Goal: Find specific page/section

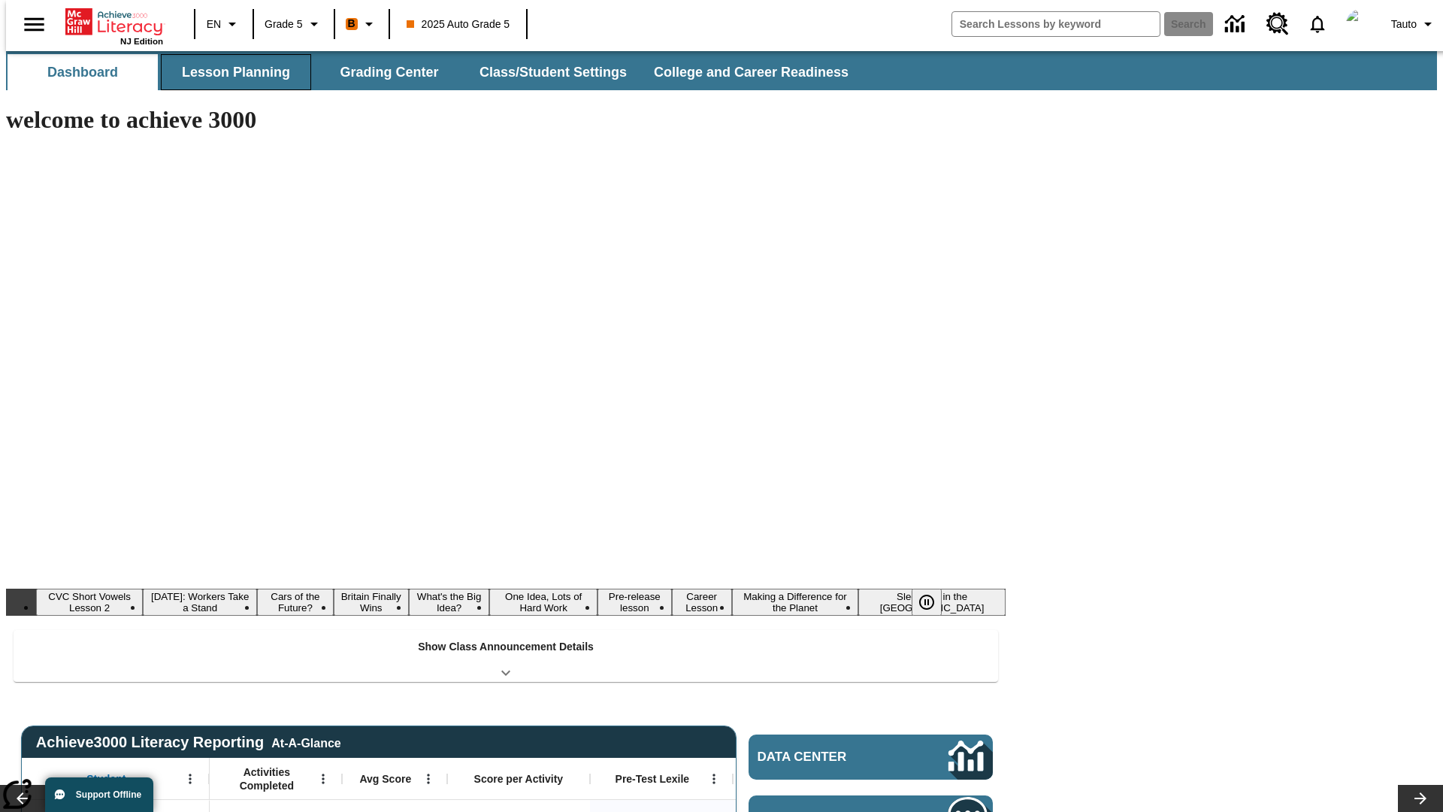
click at [230, 72] on button "Lesson Planning" at bounding box center [236, 72] width 150 height 36
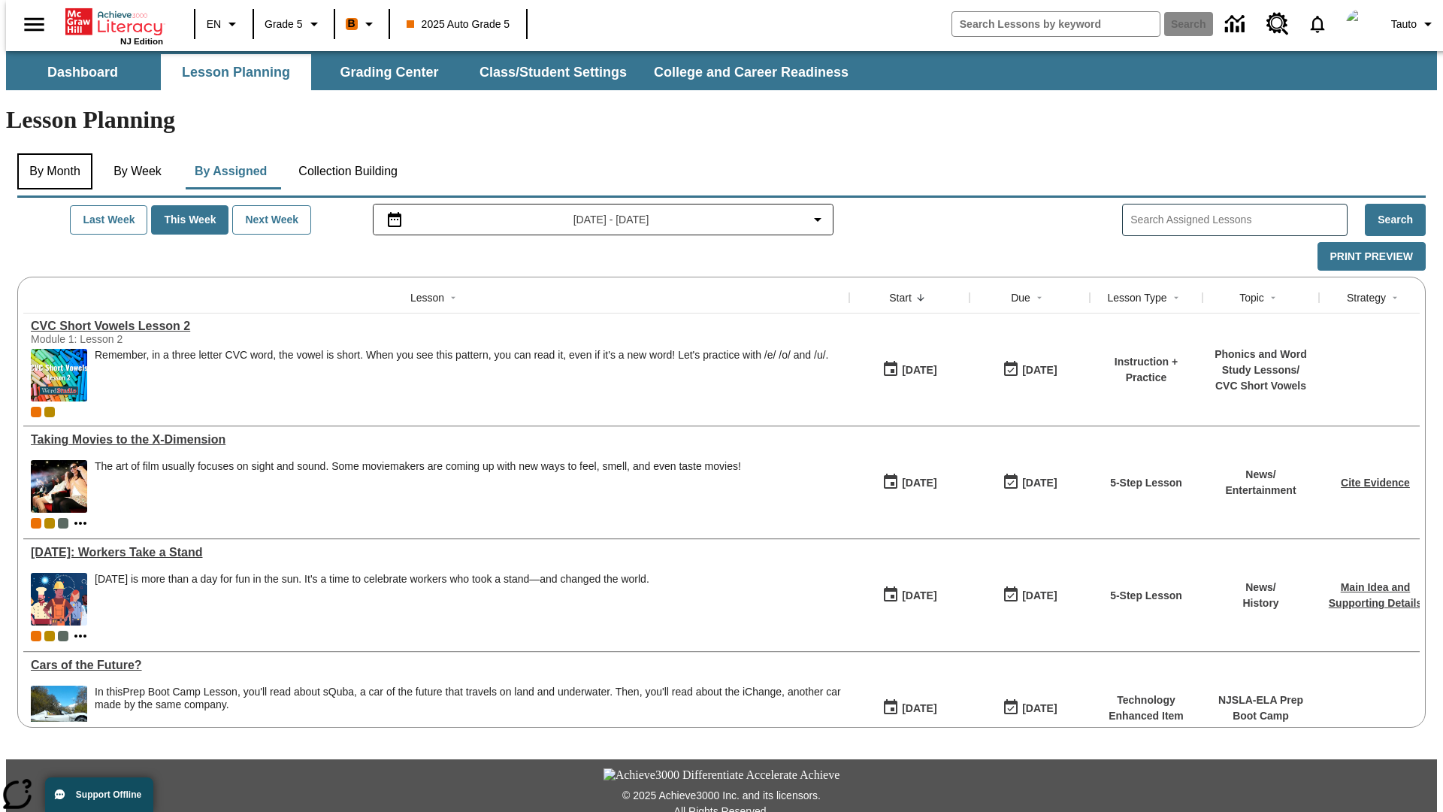
click at [50, 153] on button "By Month" at bounding box center [54, 171] width 75 height 36
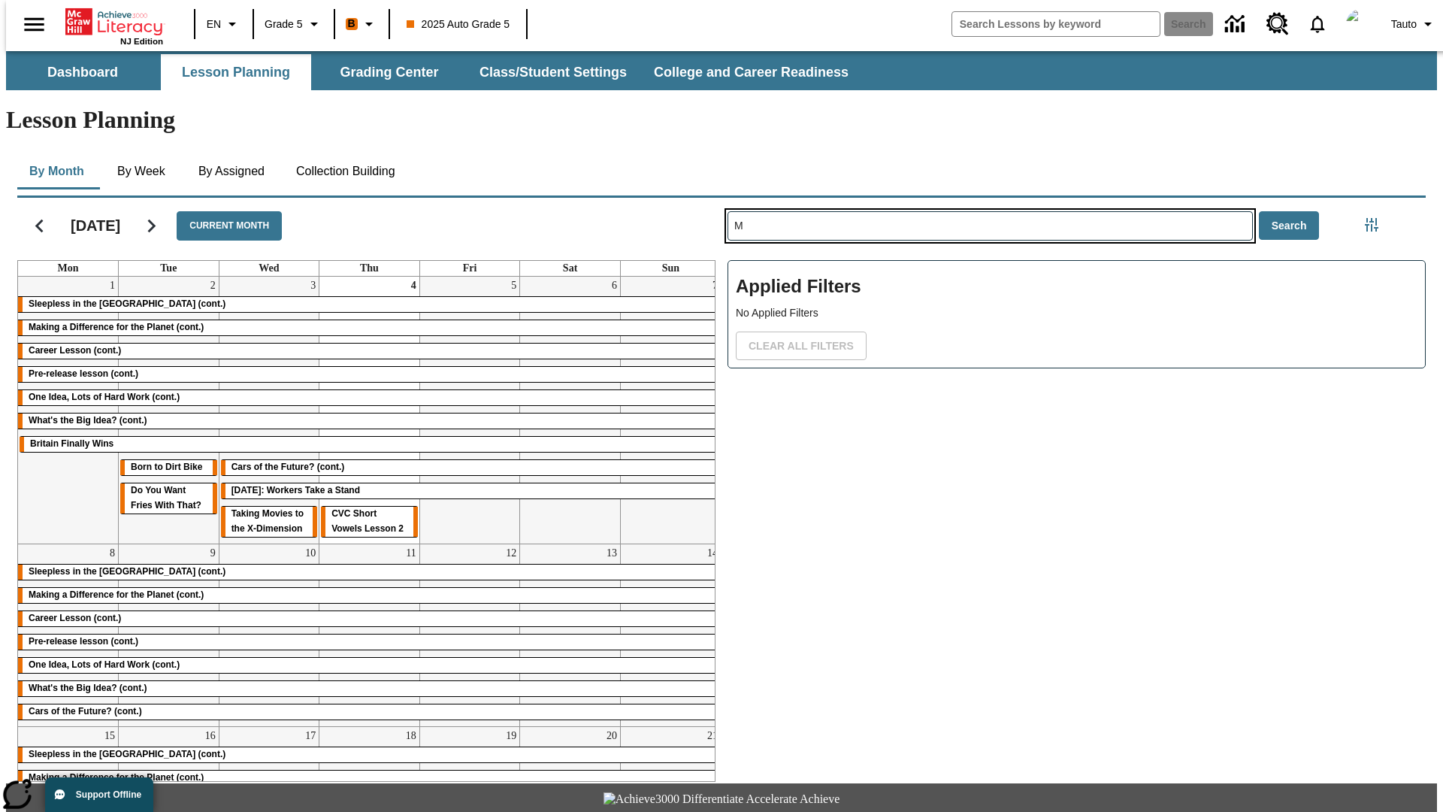
type input "M"
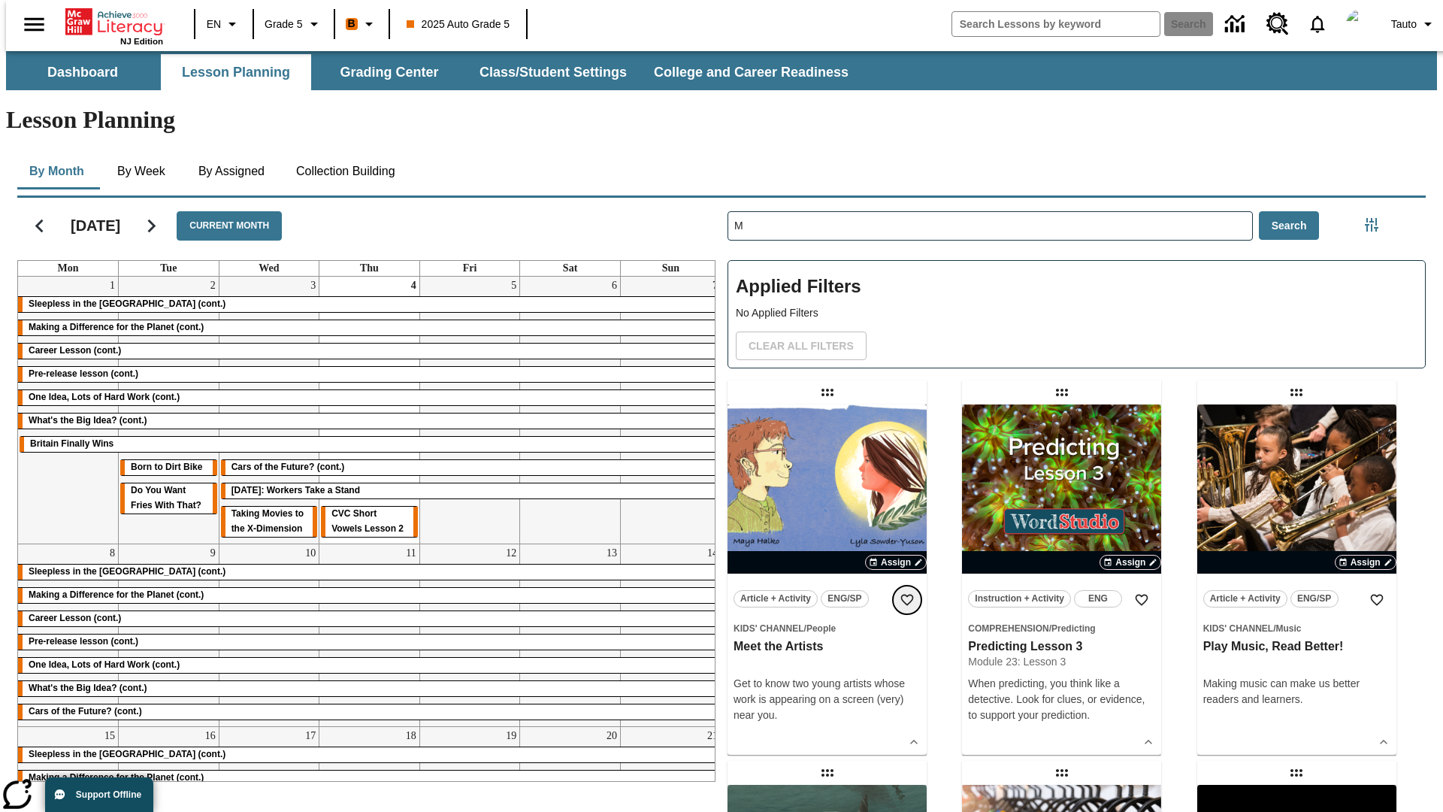
click at [907, 592] on icon "Add to Favorites" at bounding box center [907, 599] width 15 height 15
